Goal: Find specific page/section: Find specific page/section

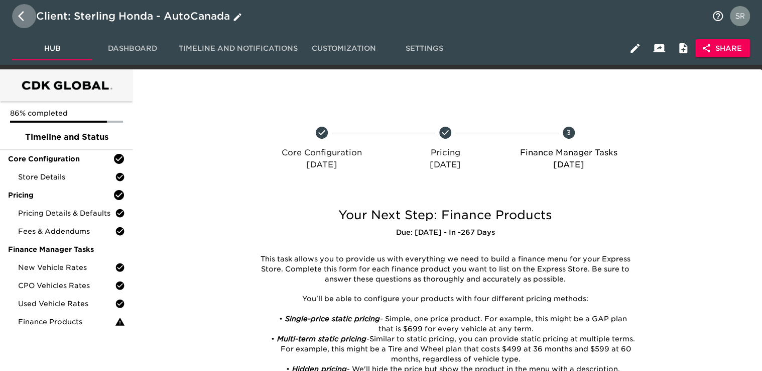
click at [19, 18] on icon "button" at bounding box center [24, 16] width 12 height 12
select select "10"
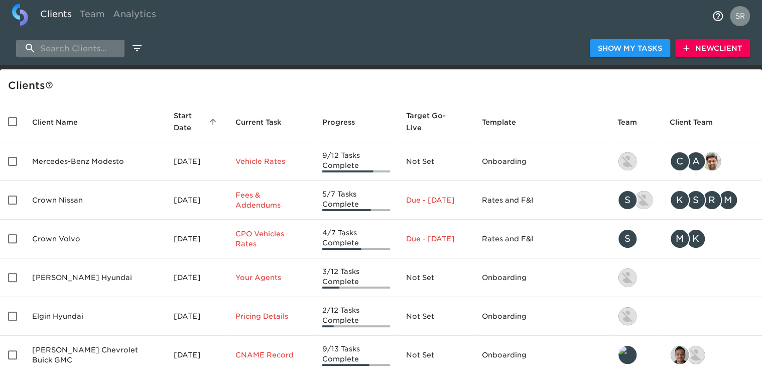
click at [55, 51] on input "search" at bounding box center [70, 49] width 108 height 18
type input "v"
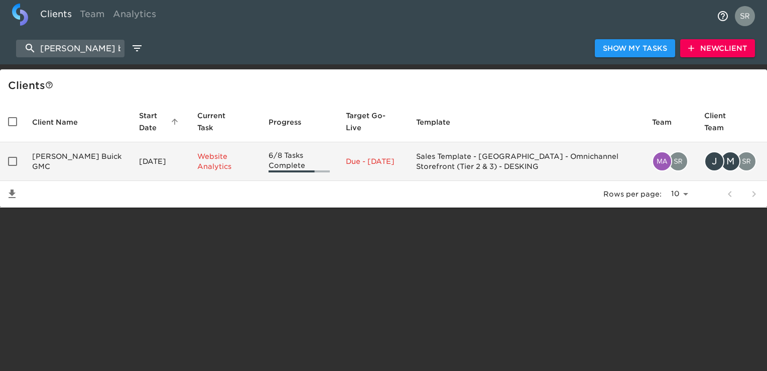
type input "[PERSON_NAME] b"
click at [58, 171] on td "[PERSON_NAME] Buick GMC" at bounding box center [77, 161] width 107 height 39
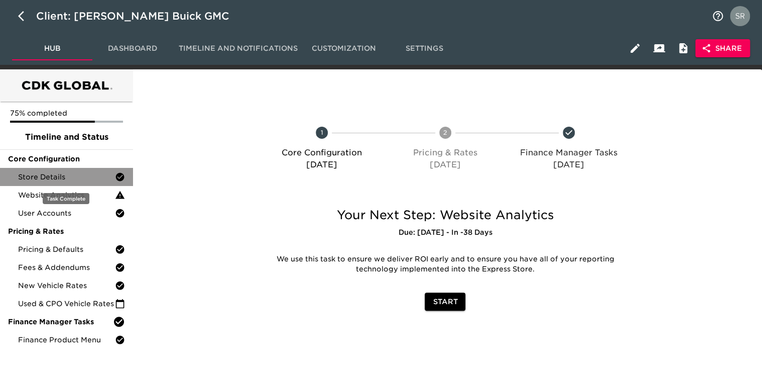
click at [56, 176] on span "Store Details" at bounding box center [66, 177] width 97 height 10
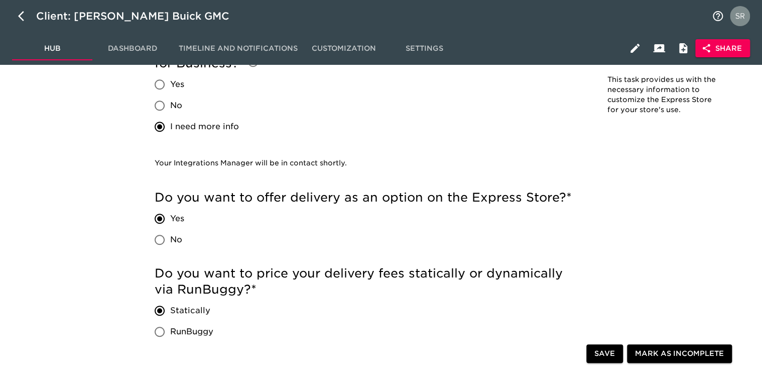
scroll to position [2159, 0]
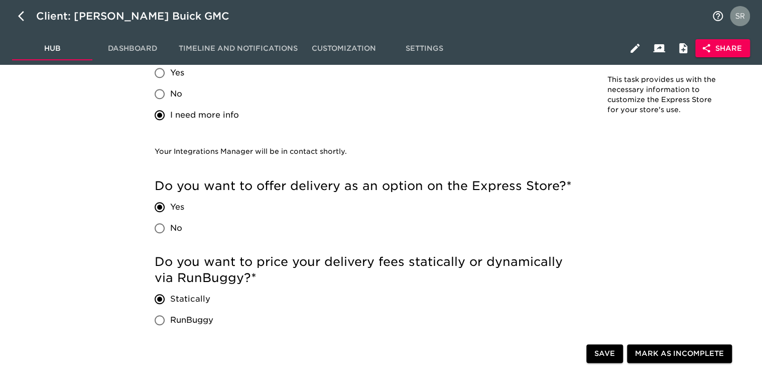
click at [472, 112] on div "Do you want to collect reservations and/or deposits using Stripe for Business? …" at bounding box center [368, 77] width 427 height 98
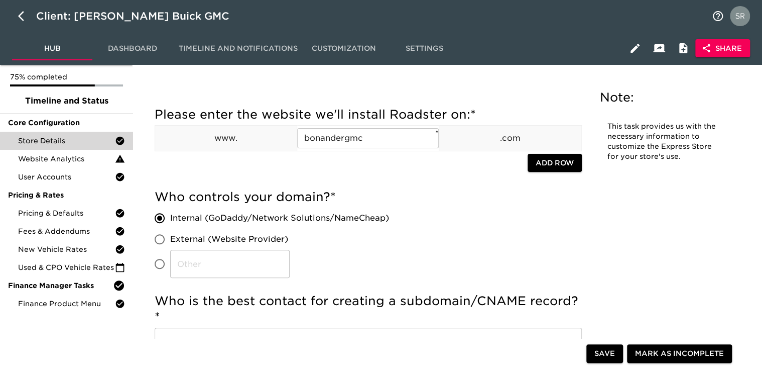
scroll to position [0, 0]
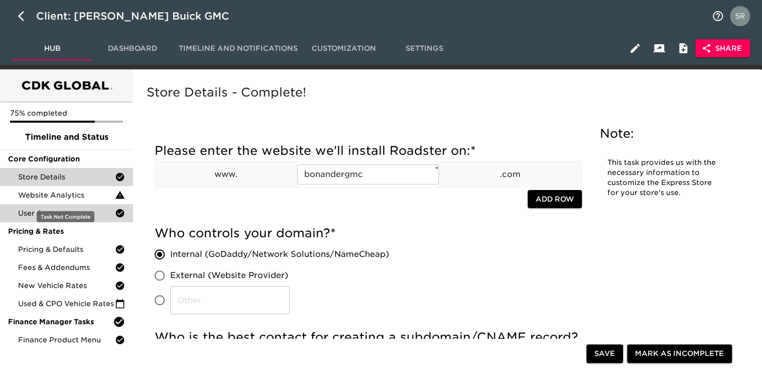
drag, startPoint x: 44, startPoint y: 191, endPoint x: 129, endPoint y: 213, distance: 88.3
click at [44, 191] on span "Website Analytics" at bounding box center [66, 195] width 97 height 10
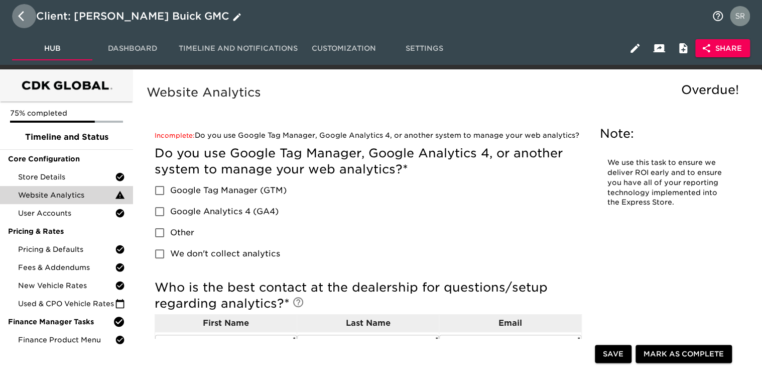
click at [19, 21] on icon "button" at bounding box center [24, 16] width 12 height 12
select select "10"
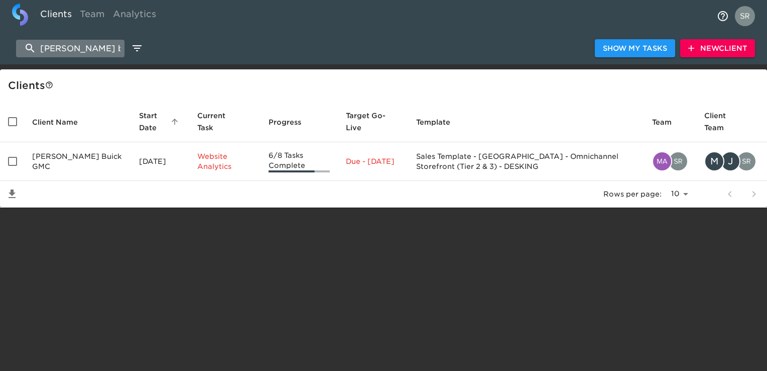
drag, startPoint x: 98, startPoint y: 45, endPoint x: 28, endPoint y: 49, distance: 70.4
click at [28, 49] on input "[PERSON_NAME] b" at bounding box center [70, 49] width 108 height 18
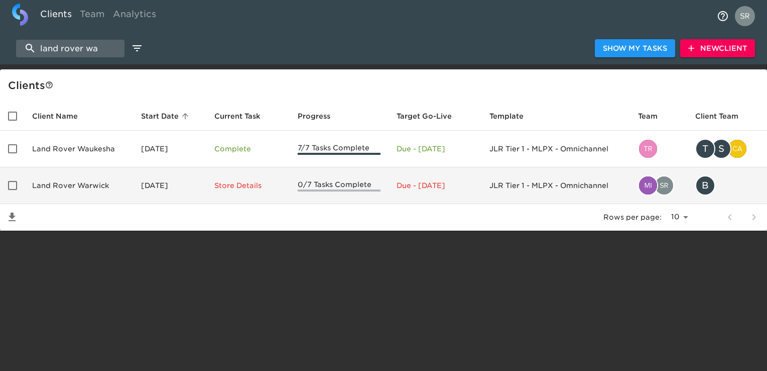
type input "land rover wa"
click at [86, 182] on td "Land Rover Warwick" at bounding box center [78, 185] width 109 height 37
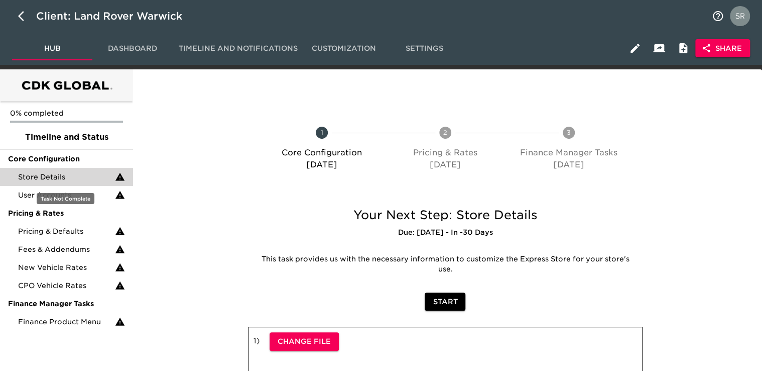
click at [60, 177] on span "Store Details" at bounding box center [66, 177] width 97 height 10
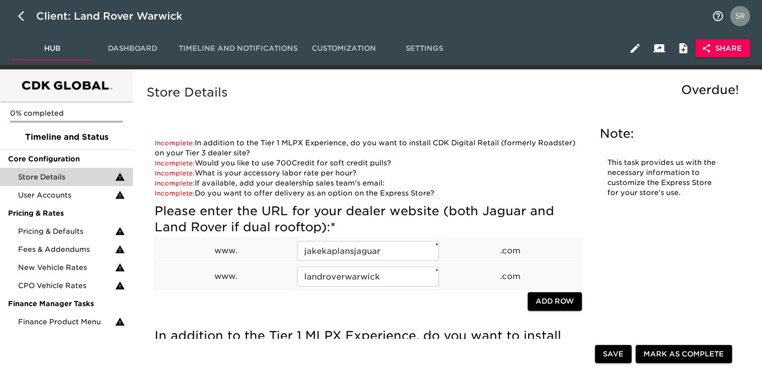
scroll to position [1665, 0]
